Goal: Information Seeking & Learning: Learn about a topic

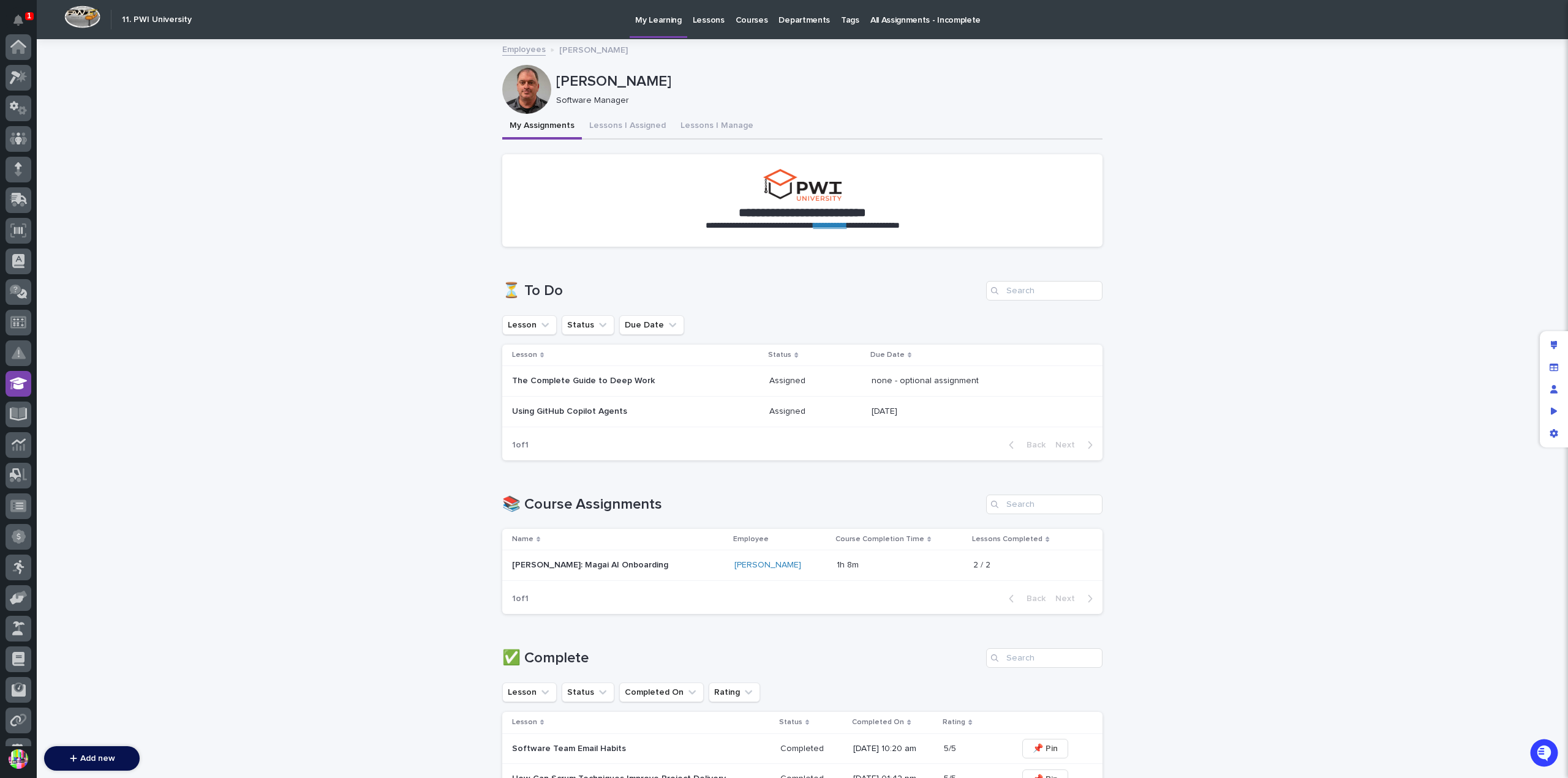
scroll to position [206, 0]
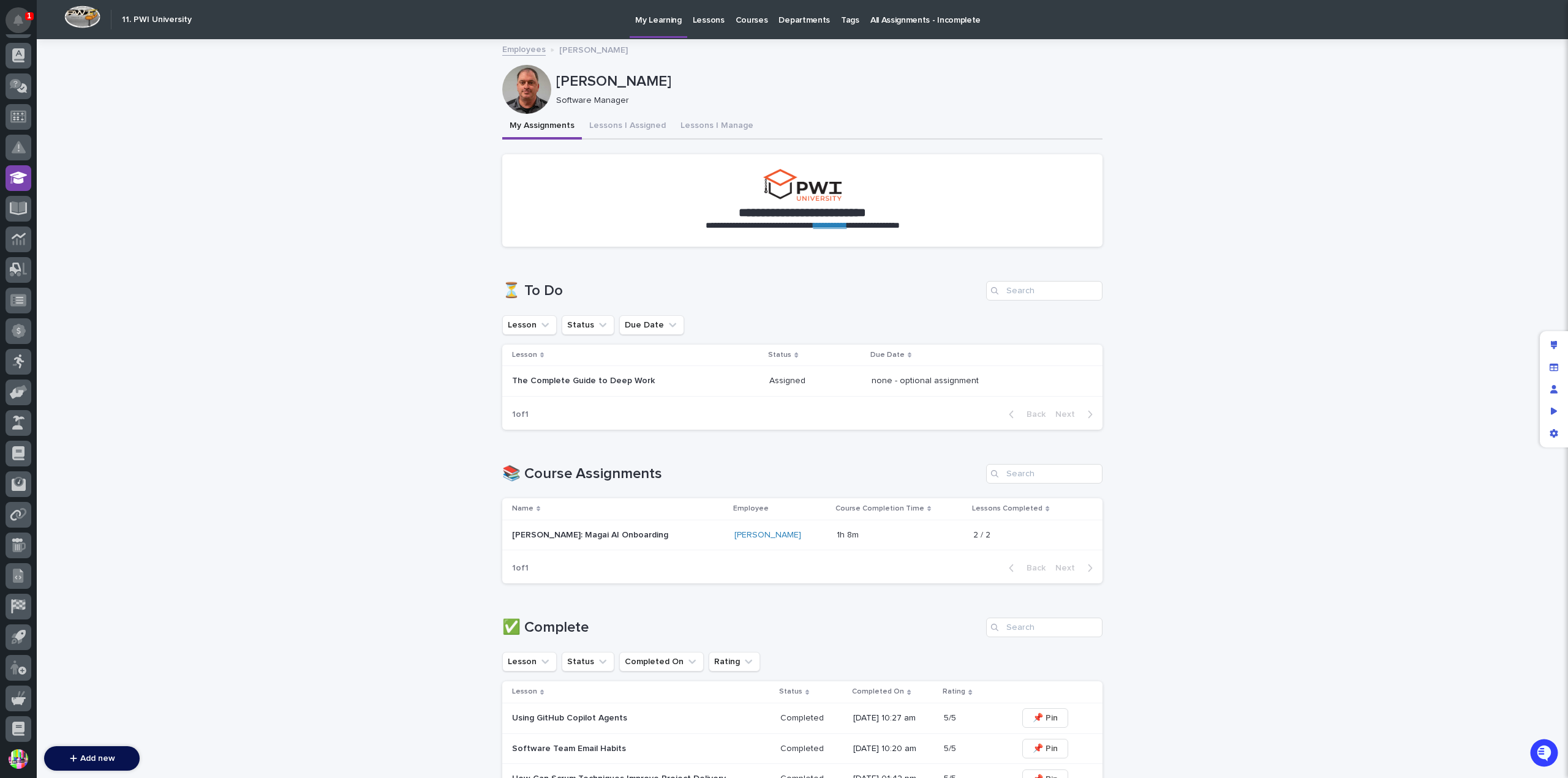
click at [22, 22] on icon "Notifications" at bounding box center [18, 20] width 10 height 11
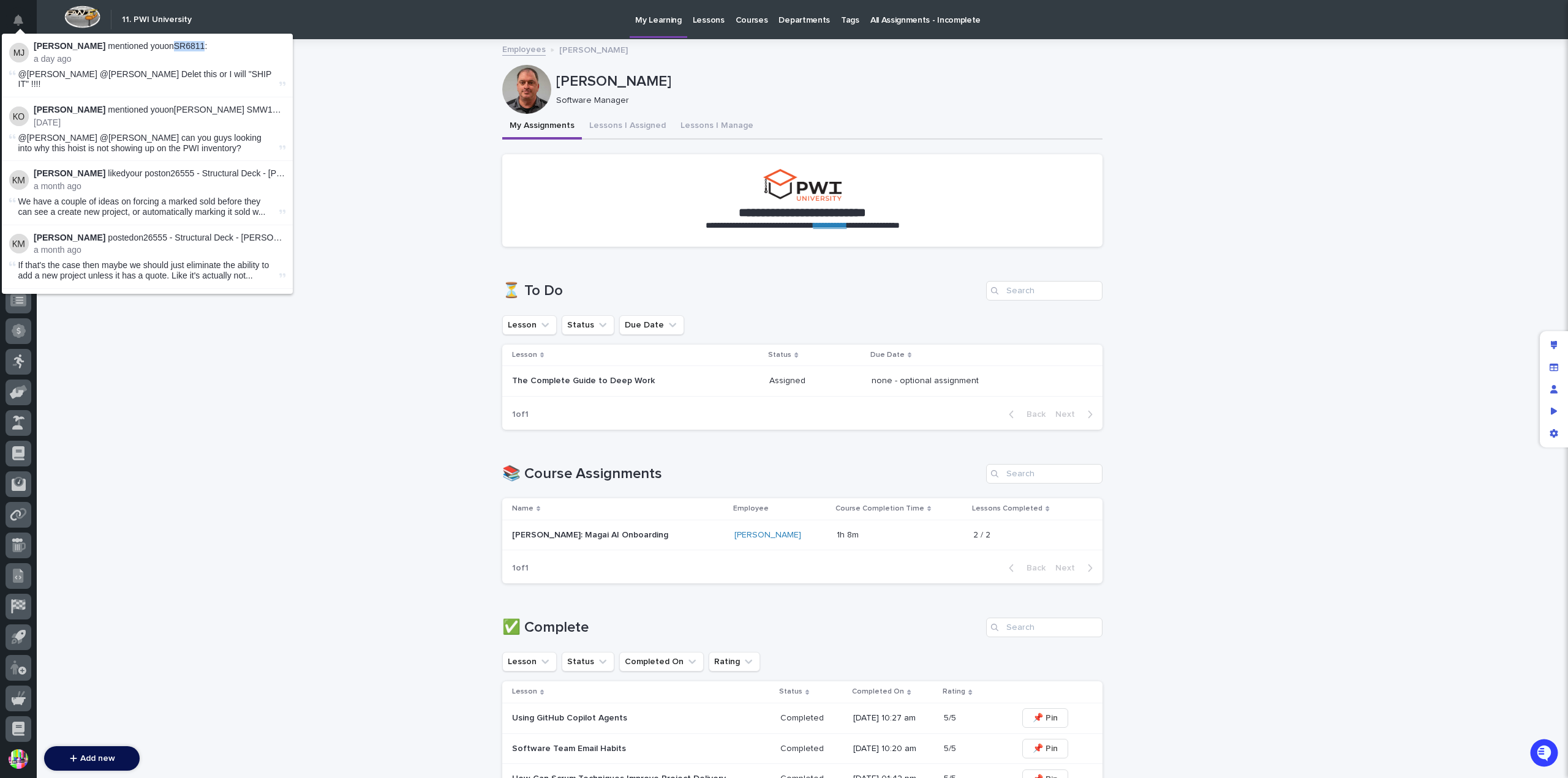
drag, startPoint x: 164, startPoint y: 48, endPoint x: 191, endPoint y: 48, distance: 27.0
click at [191, 48] on p "[PERSON_NAME] mentioned you on SR6811 :" at bounding box center [160, 45] width 252 height 10
copy p "SR6811"
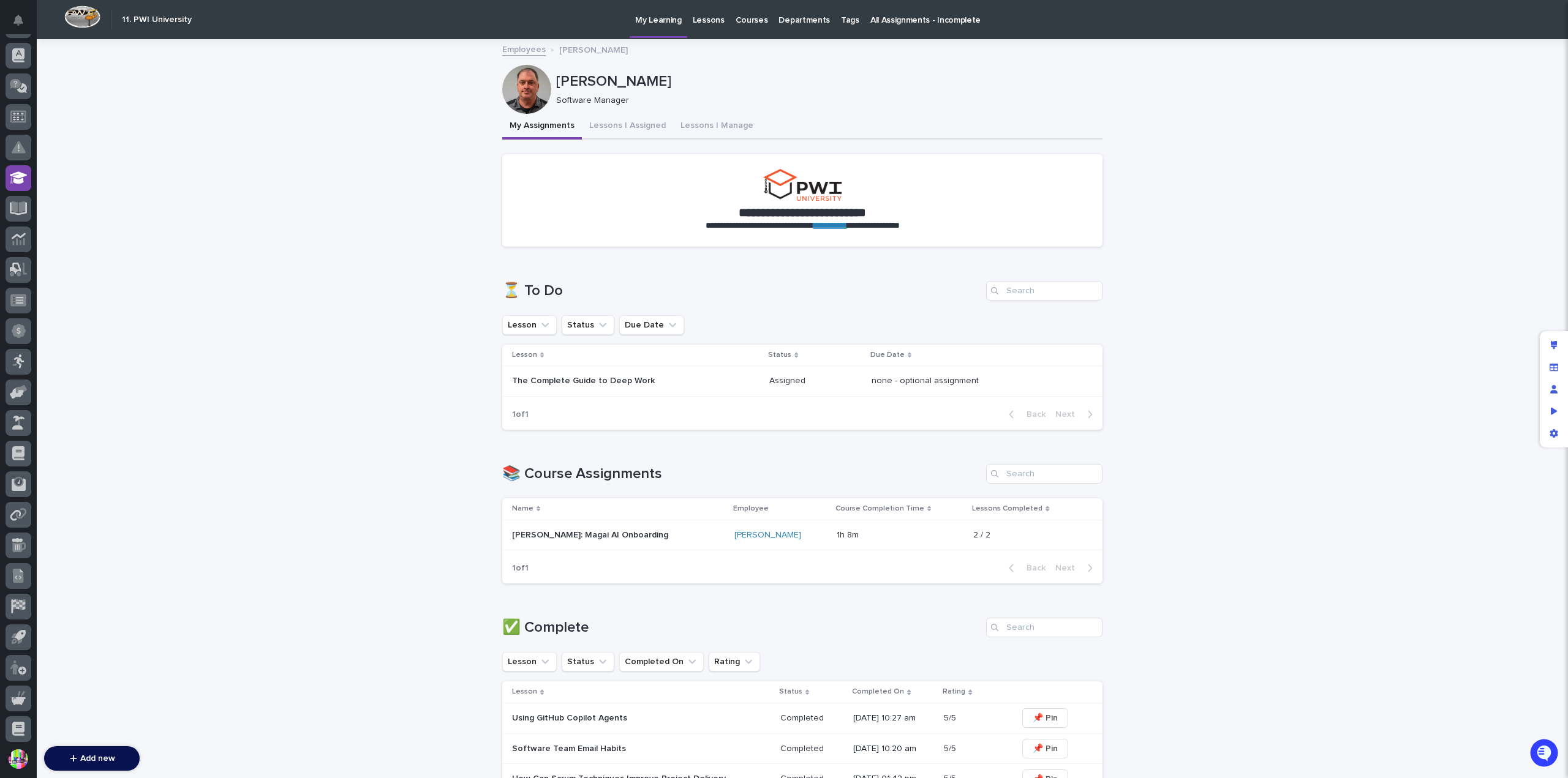
click at [376, 154] on div "**********" at bounding box center [803, 699] width 1532 height 1317
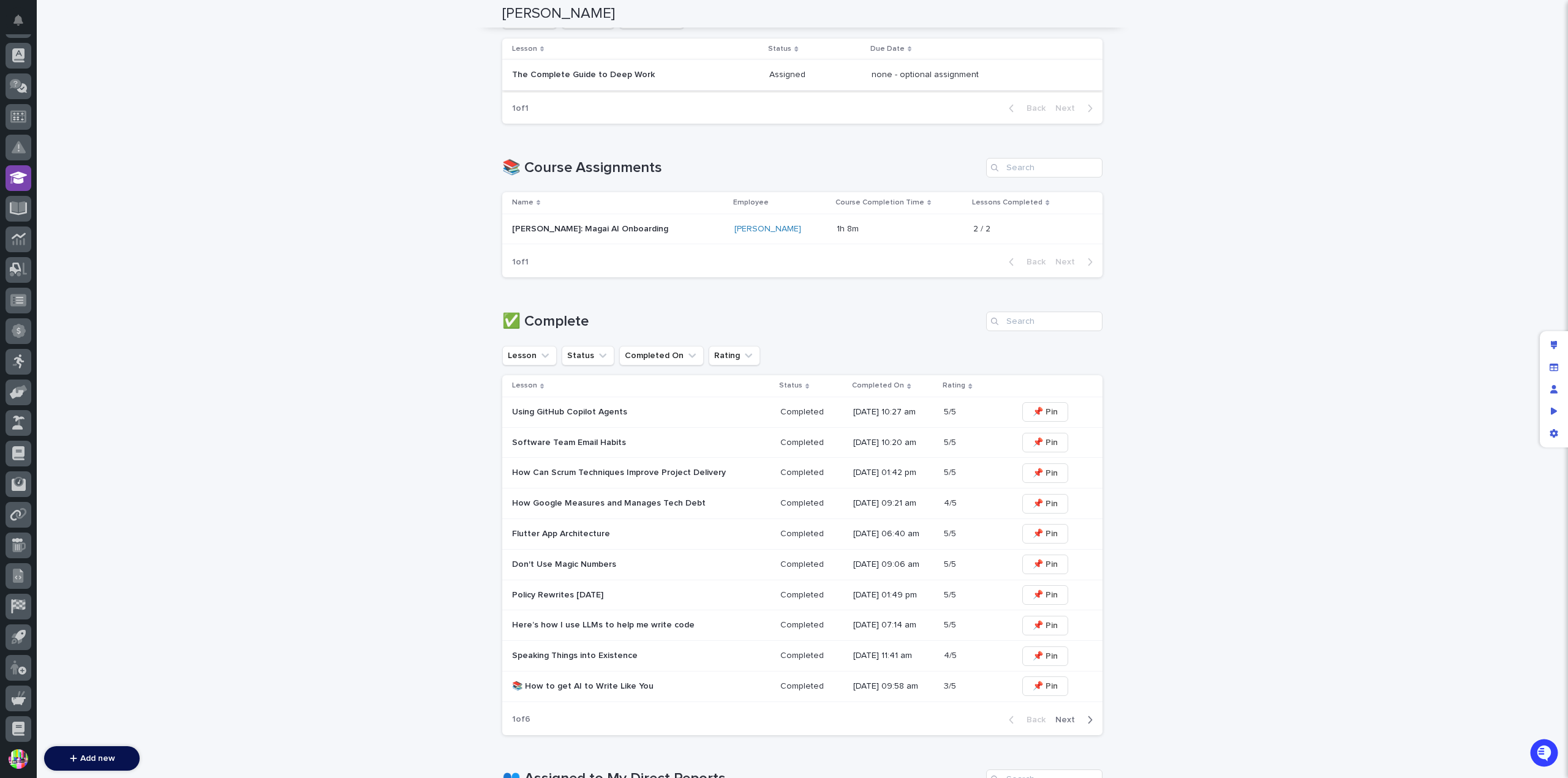
scroll to position [609, 0]
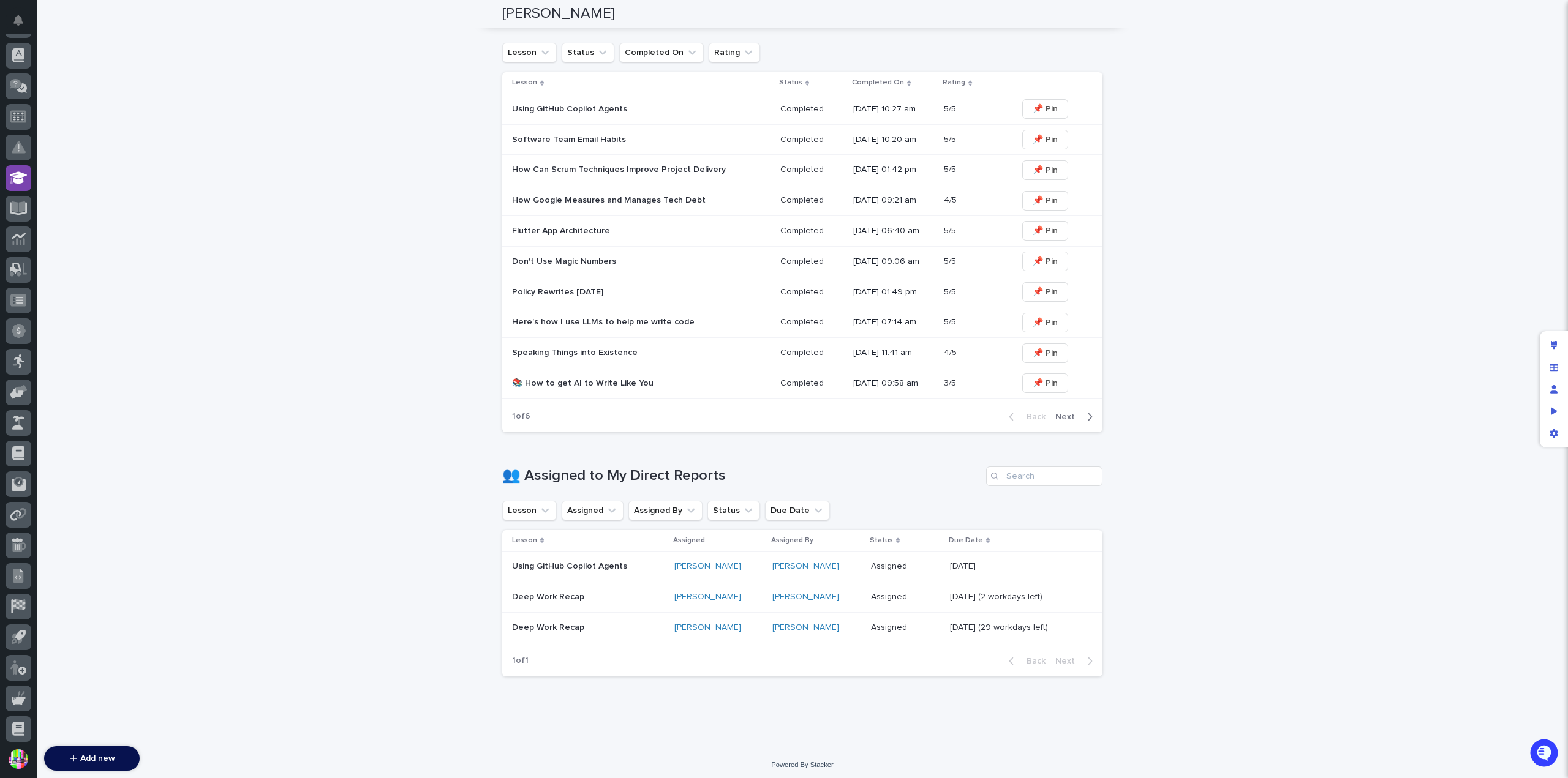
click at [594, 561] on p "Using GitHub Copilot Agents" at bounding box center [589, 566] width 152 height 10
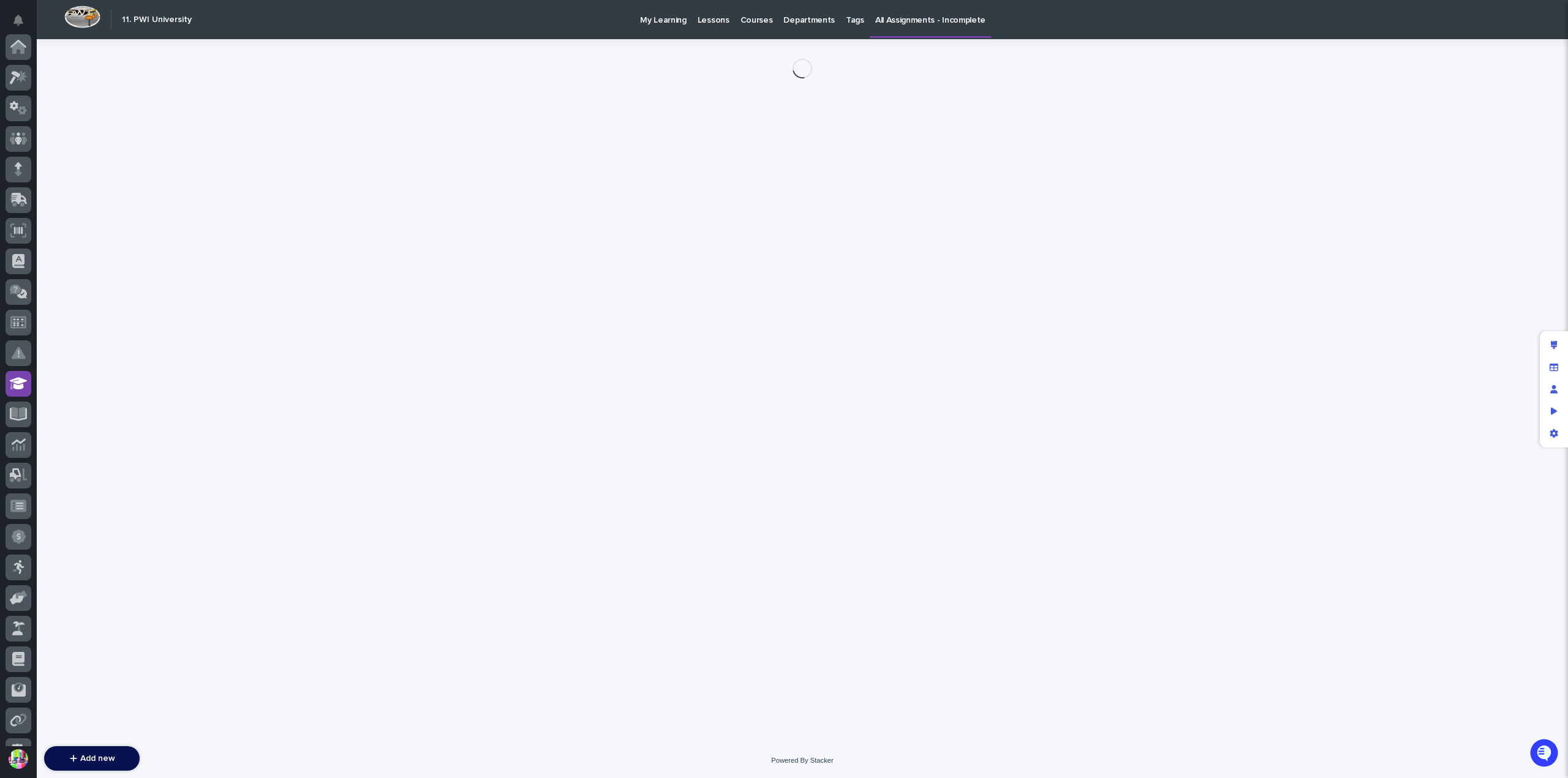
scroll to position [206, 0]
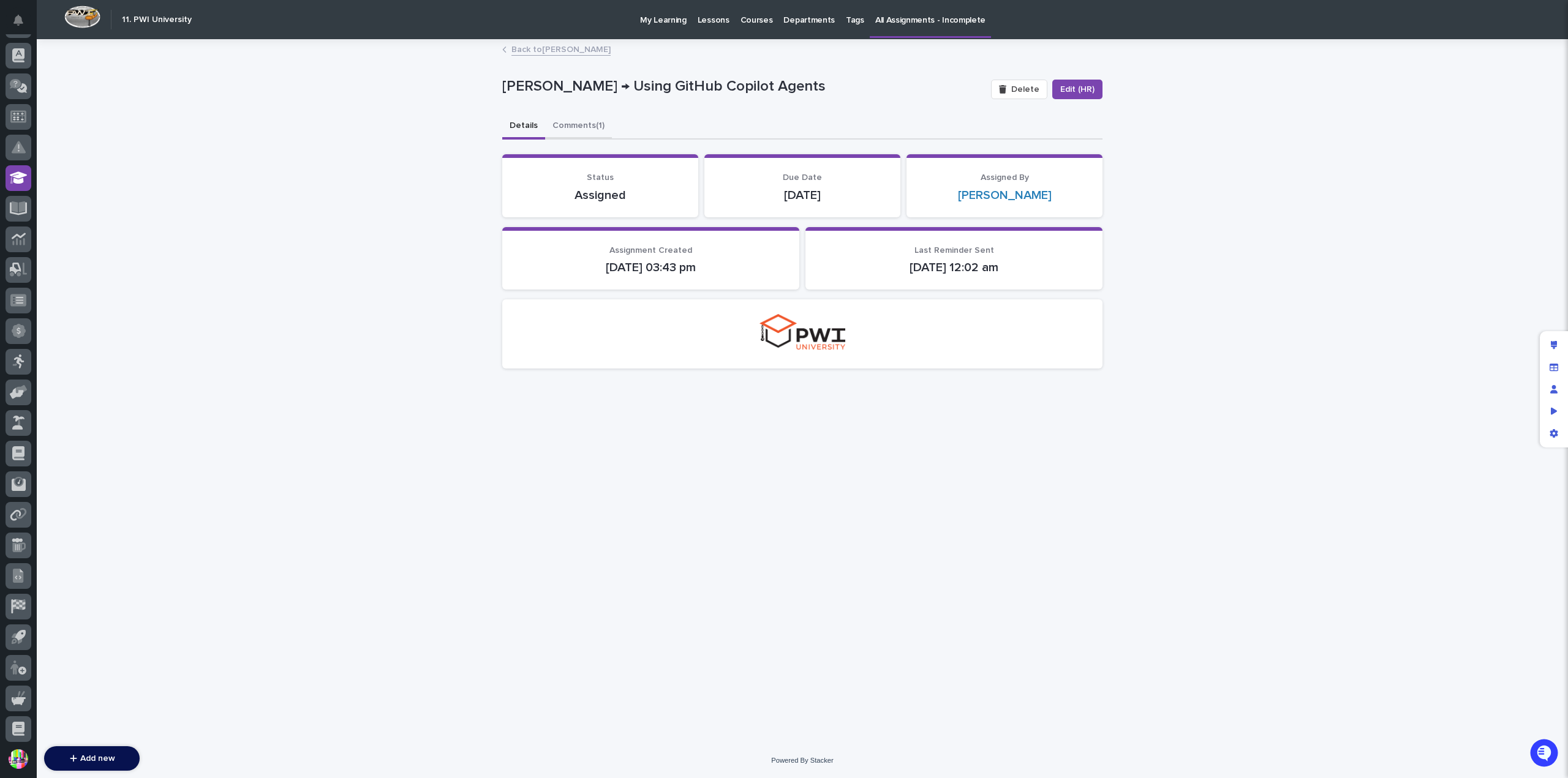
click at [590, 124] on button "Comments (1)" at bounding box center [579, 127] width 67 height 25
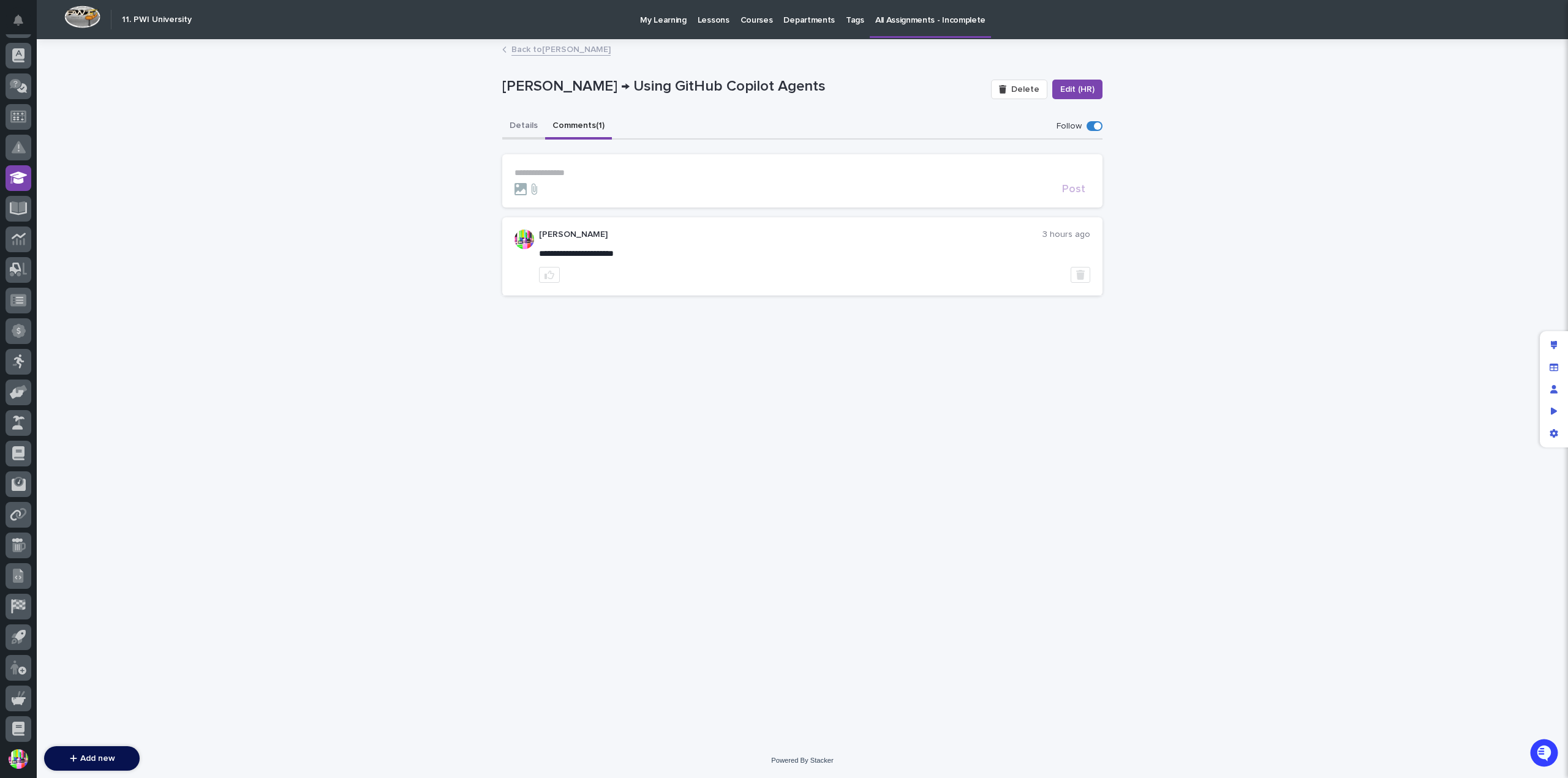
click at [520, 121] on button "Details" at bounding box center [523, 127] width 43 height 25
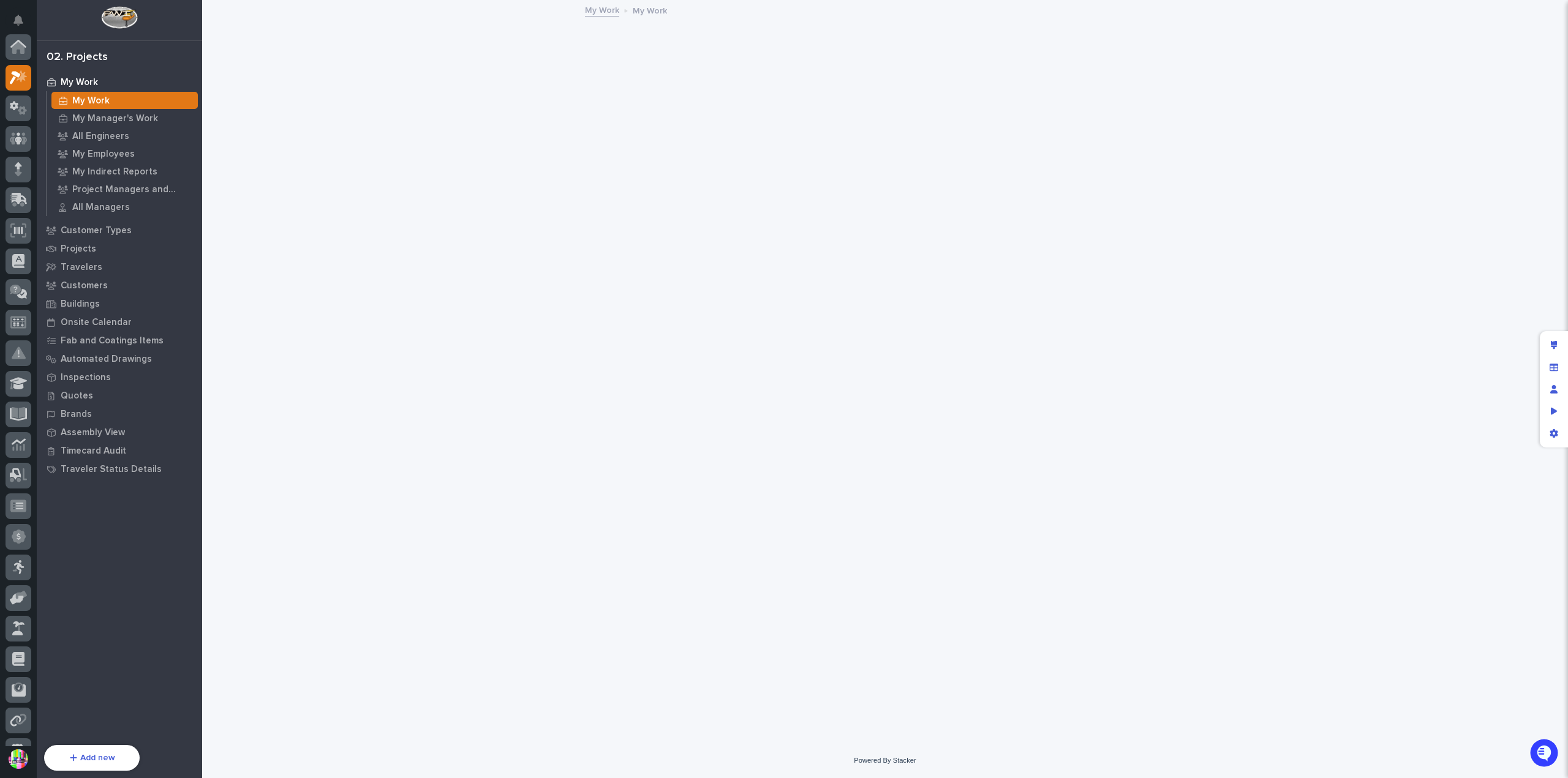
scroll to position [31, 0]
click at [91, 248] on p "Projects" at bounding box center [78, 249] width 35 height 11
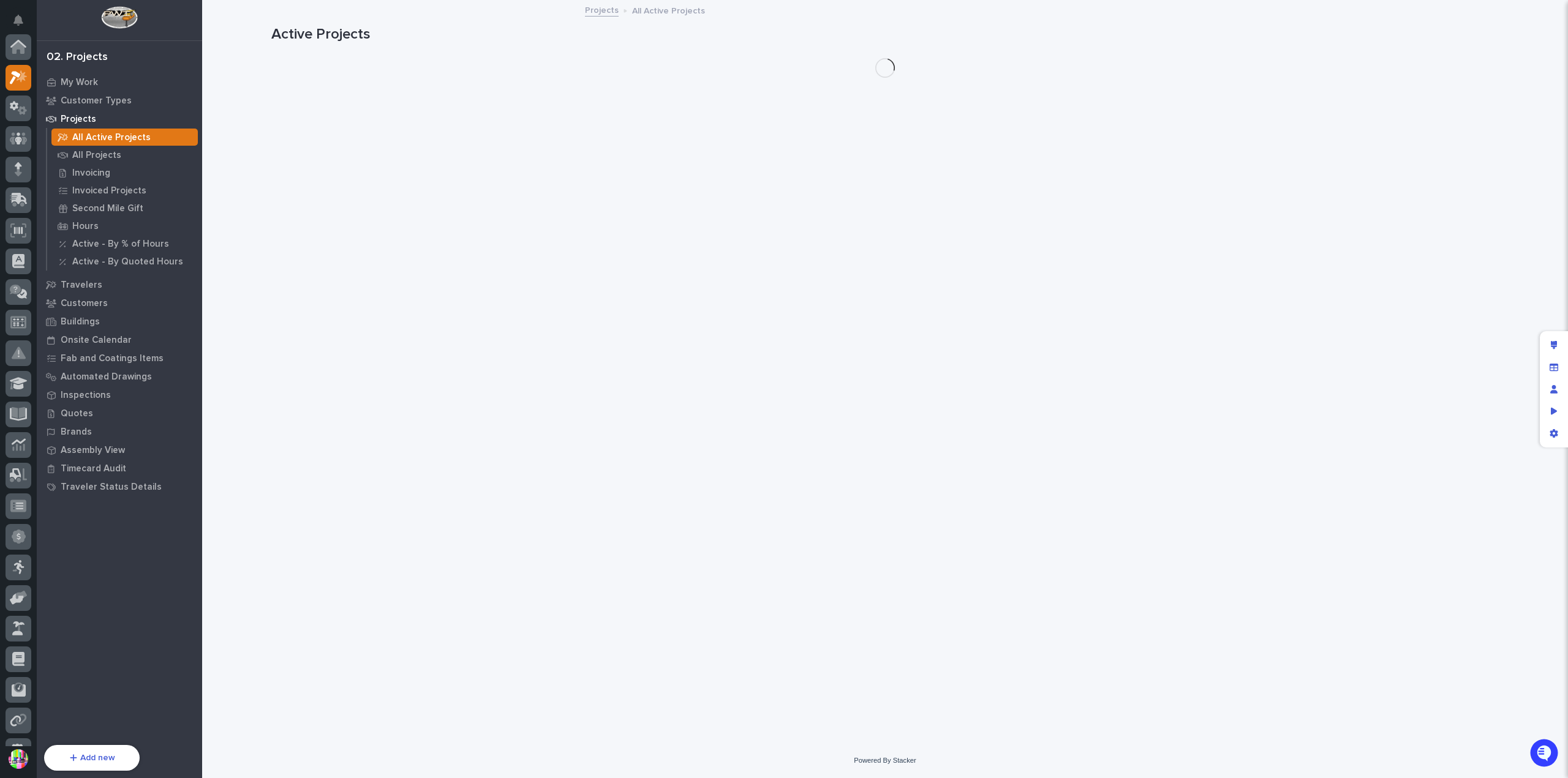
scroll to position [31, 0]
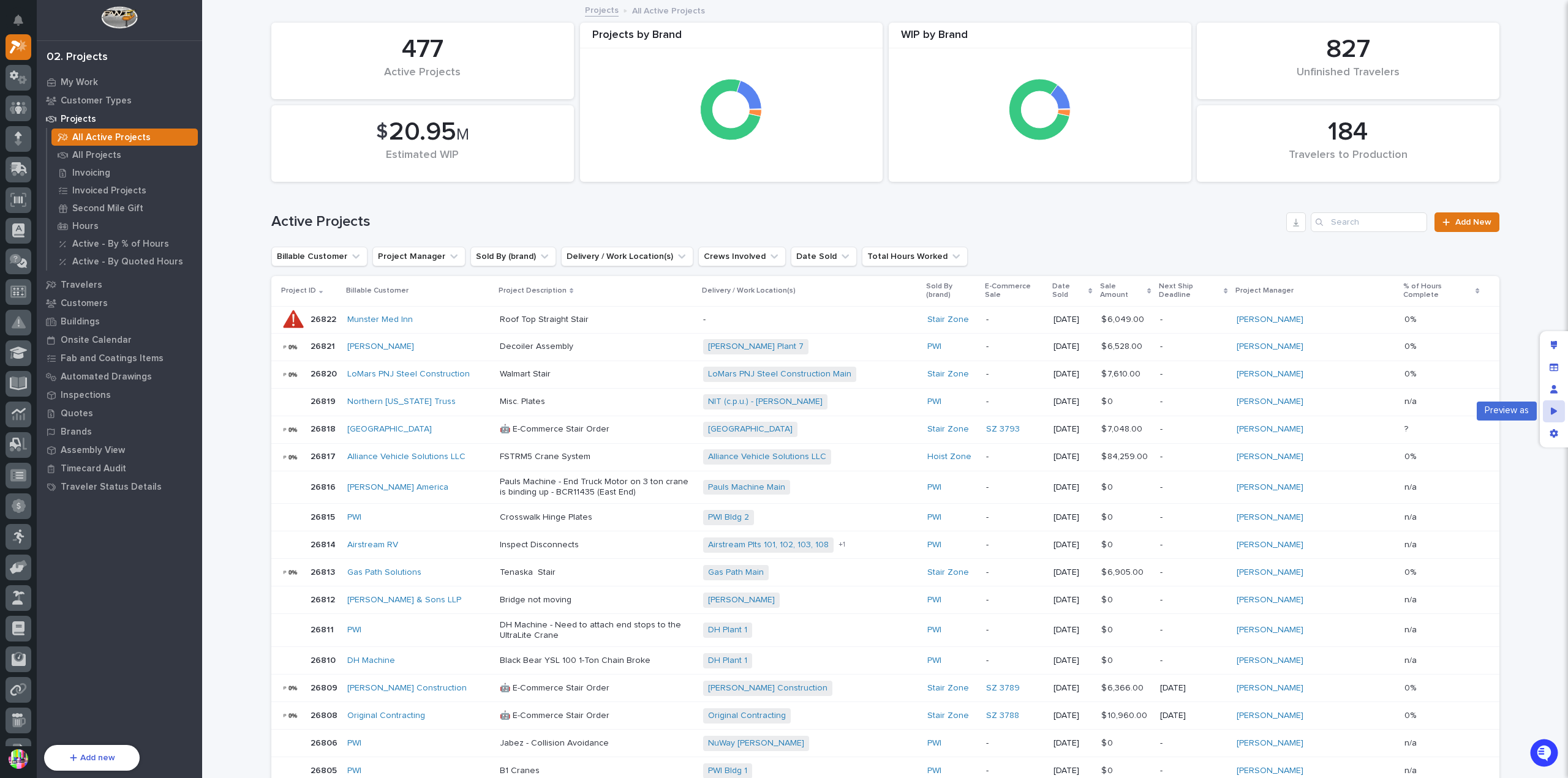
click at [1556, 409] on icon "Preview as" at bounding box center [1553, 411] width 6 height 8
